Goal: Communication & Community: Answer question/provide support

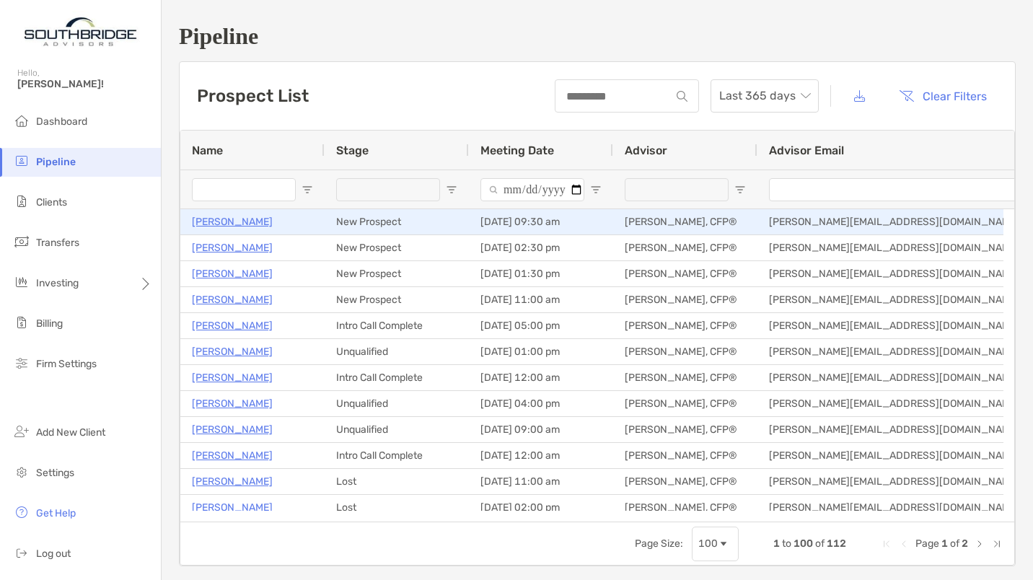
click at [211, 220] on p "[PERSON_NAME]" at bounding box center [232, 222] width 81 height 18
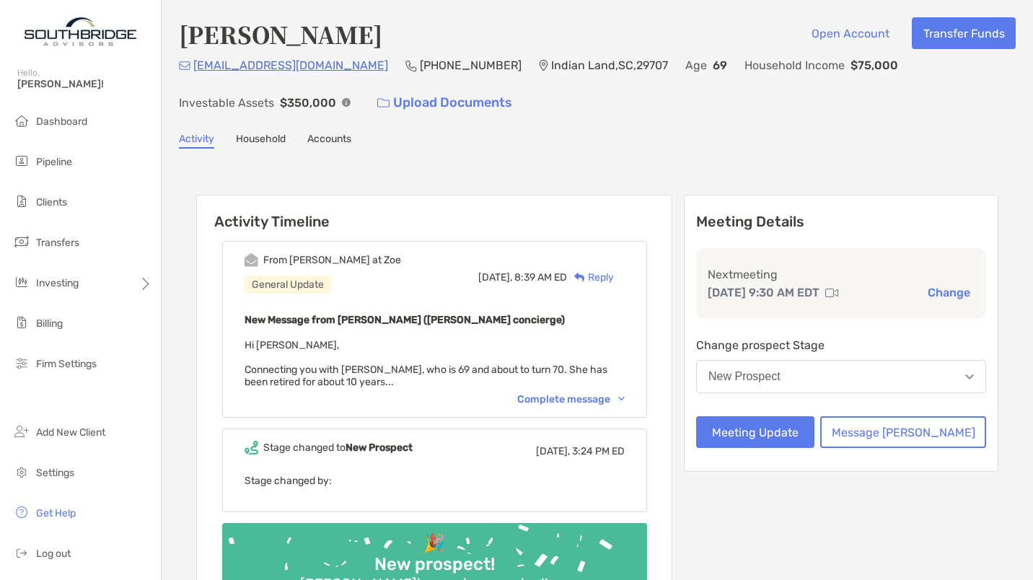
click at [581, 387] on div "From [PERSON_NAME] at [PERSON_NAME] General Update [DATE], 8:39 AM ED Reply New…" at bounding box center [434, 329] width 425 height 177
click at [576, 398] on div "Complete message" at bounding box center [570, 399] width 107 height 12
